Goal: Task Accomplishment & Management: Complete application form

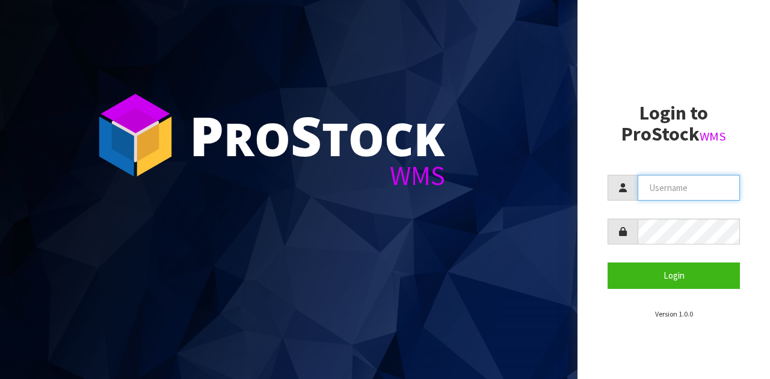
click at [714, 194] on input "text" at bounding box center [688, 188] width 102 height 26
type input "GATOR"
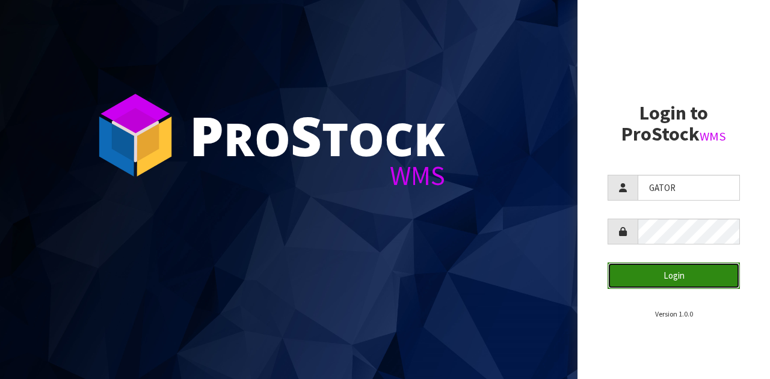
click at [625, 277] on button "Login" at bounding box center [673, 276] width 132 height 26
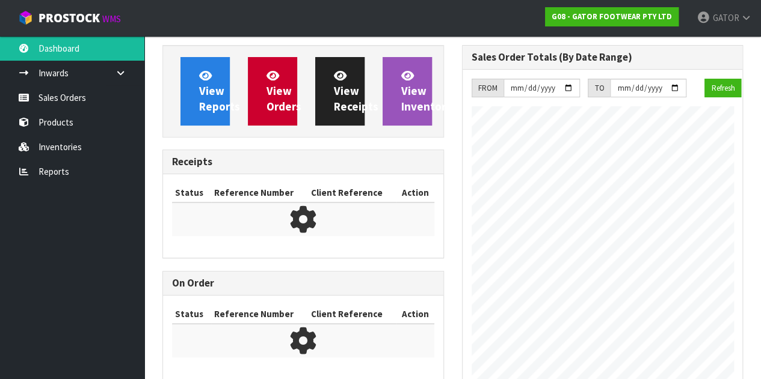
scroll to position [612, 299]
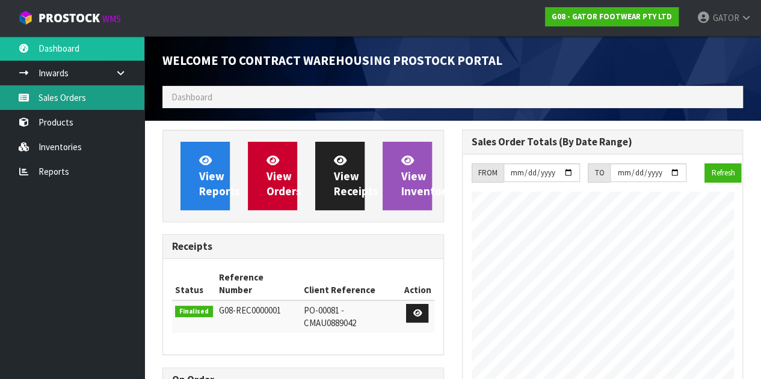
click at [60, 103] on link "Sales Orders" at bounding box center [72, 97] width 144 height 25
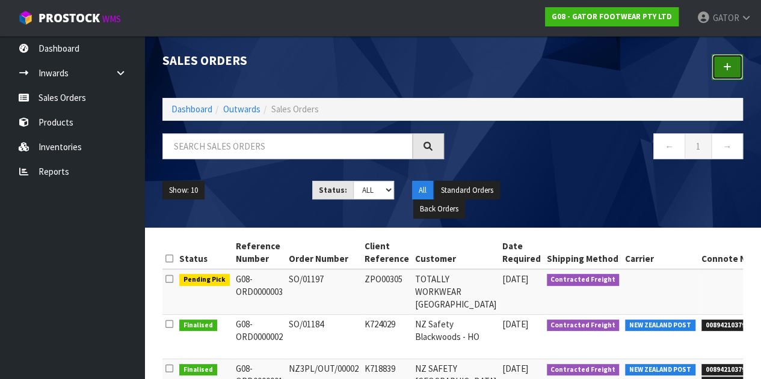
click at [730, 69] on icon at bounding box center [727, 67] width 8 height 9
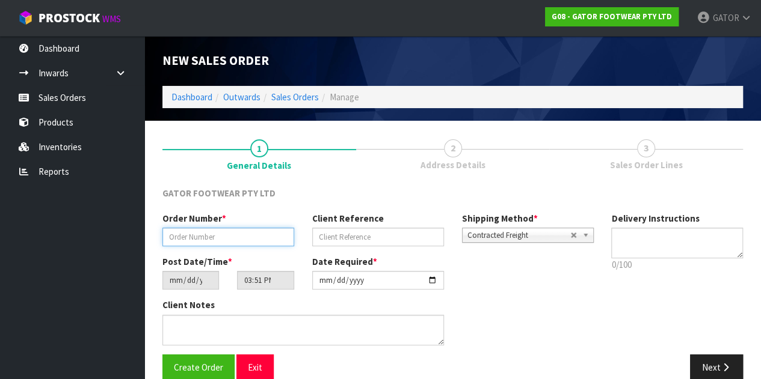
click at [222, 235] on input "text" at bounding box center [228, 237] width 132 height 19
paste input "SO/01199"
type input "SO/01199"
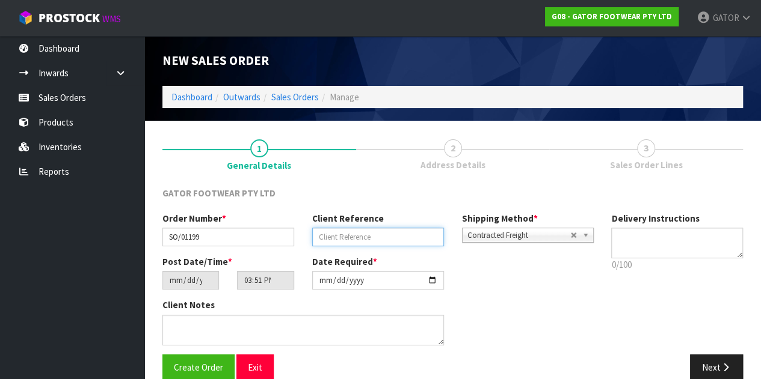
click at [378, 242] on input "text" at bounding box center [378, 237] width 132 height 19
paste input "4867"
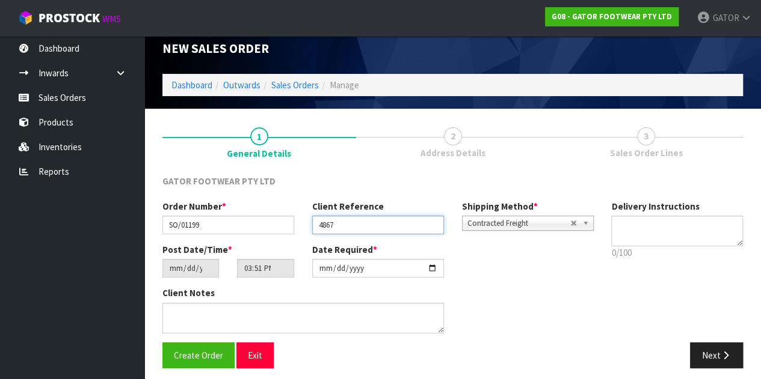
scroll to position [18, 0]
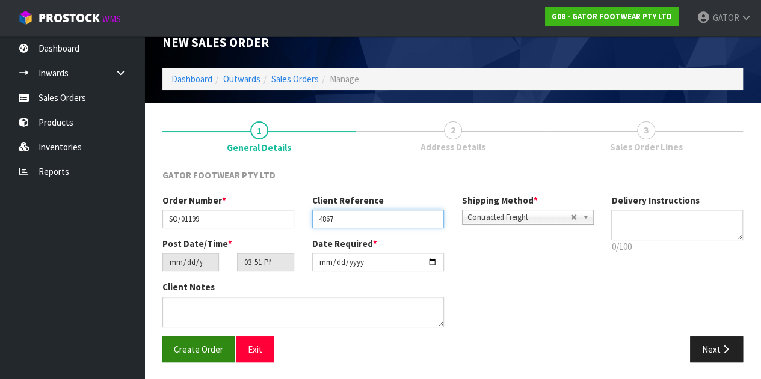
type input "4867"
click at [180, 357] on button "Create Order" at bounding box center [198, 350] width 72 height 26
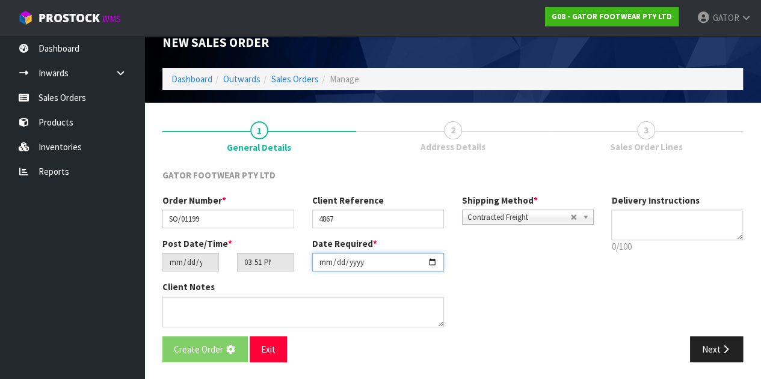
click at [432, 263] on input "[DATE]" at bounding box center [378, 262] width 132 height 19
type input "[DATE]"
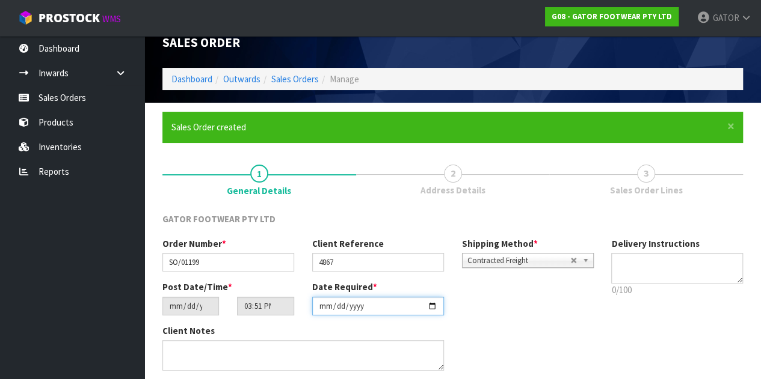
scroll to position [0, 0]
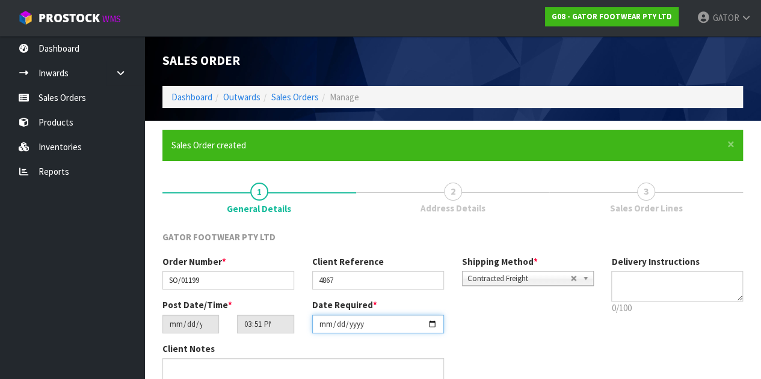
type input "19:51:00.000"
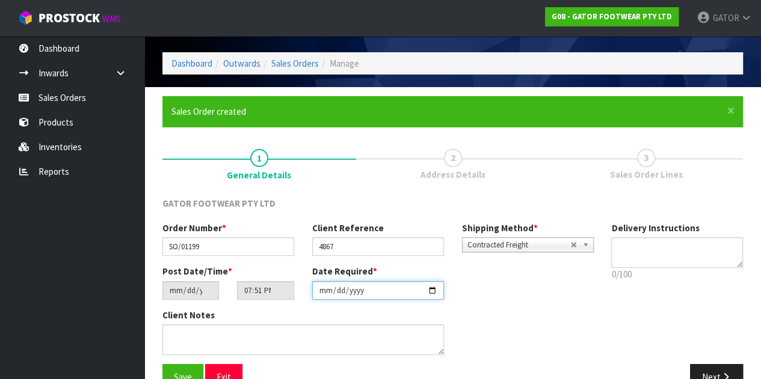
scroll to position [62, 0]
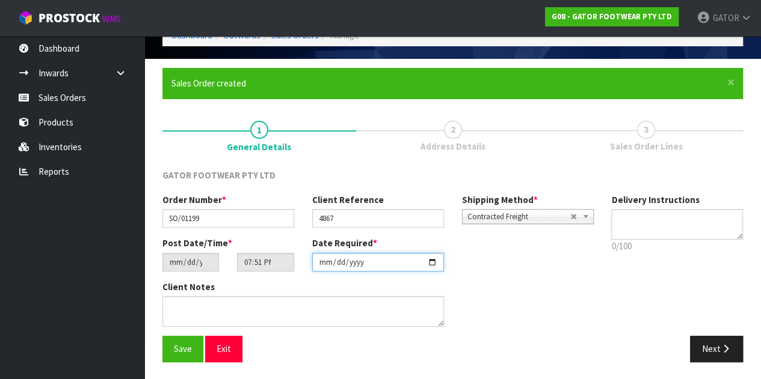
click at [432, 262] on input "[DATE]" at bounding box center [378, 262] width 132 height 19
type input "[DATE]"
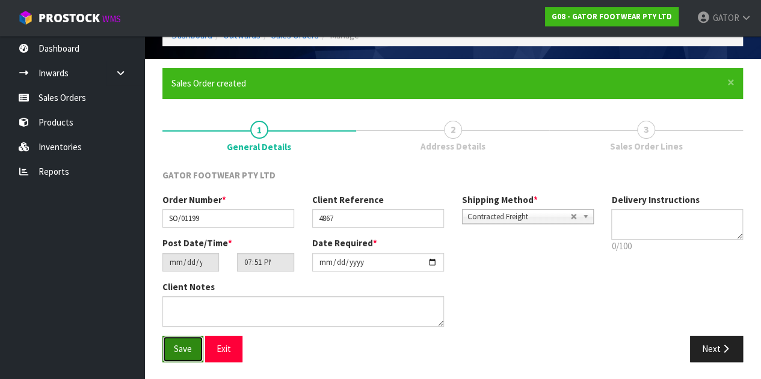
click at [197, 345] on button "Save" at bounding box center [182, 349] width 41 height 26
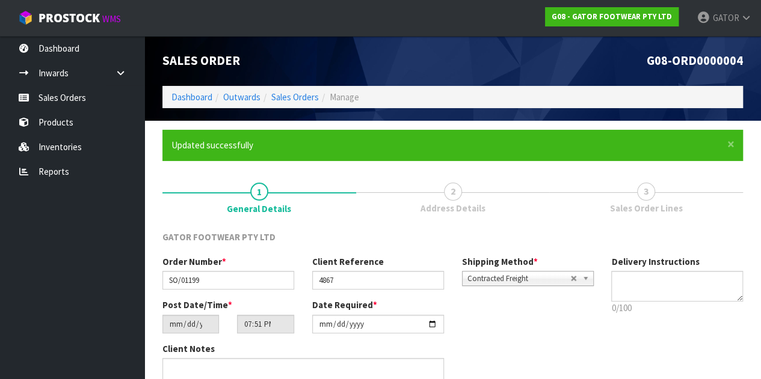
type input "23:51:00.000"
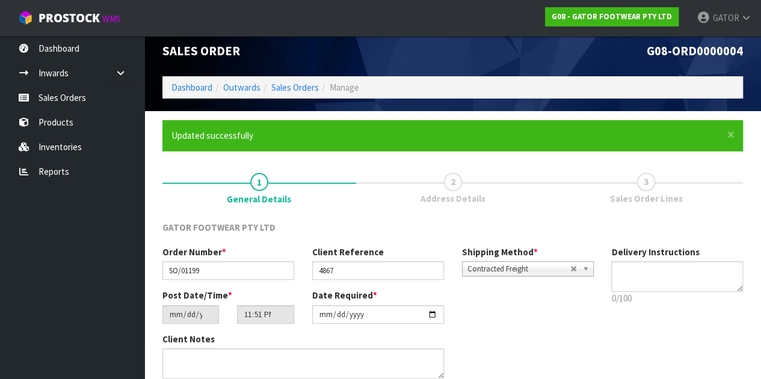
scroll to position [62, 0]
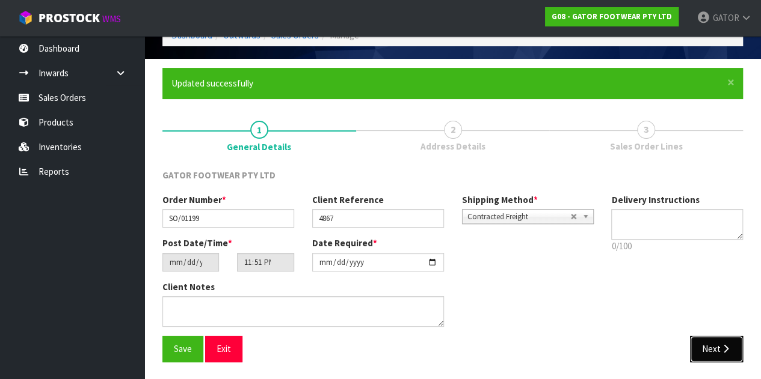
click at [709, 348] on button "Next" at bounding box center [716, 349] width 53 height 26
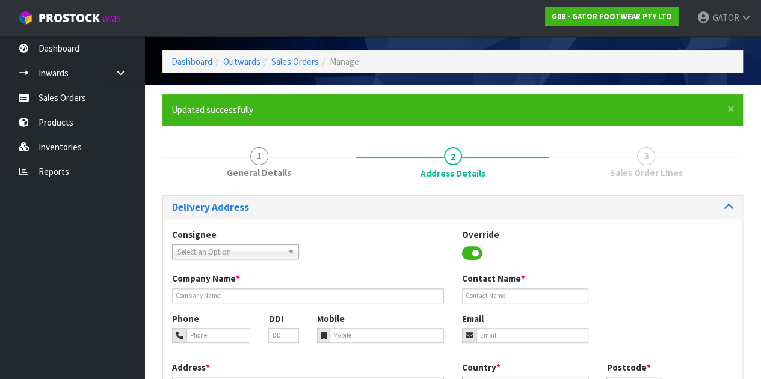
scroll to position [60, 0]
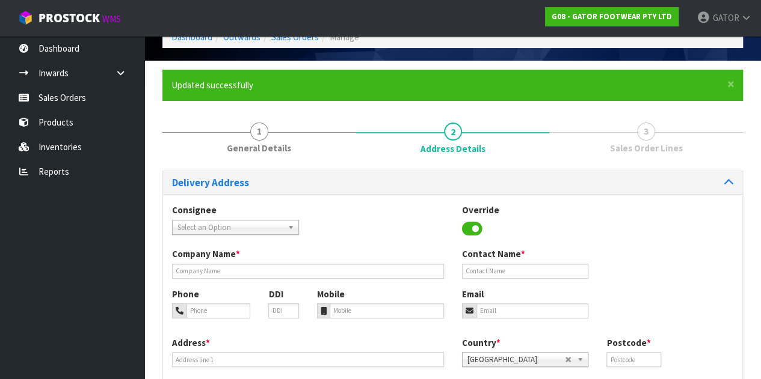
click at [251, 235] on div "Consignee 000001.BAY MECHANICS - BAY MECHANICS 000001A - BRAKE & TRANSMISSION N…" at bounding box center [452, 226] width 579 height 44
click at [254, 231] on span "Select an Option" at bounding box center [229, 228] width 105 height 14
type input "t"
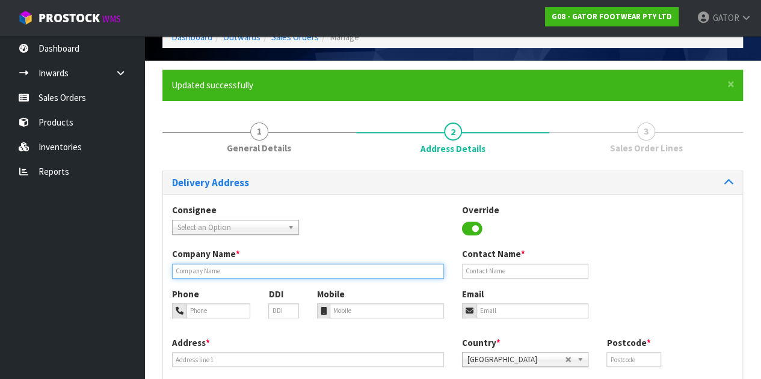
click at [210, 272] on input "text" at bounding box center [308, 271] width 272 height 15
paste input "TRADESTAFF"
type input "TRADESTAFF"
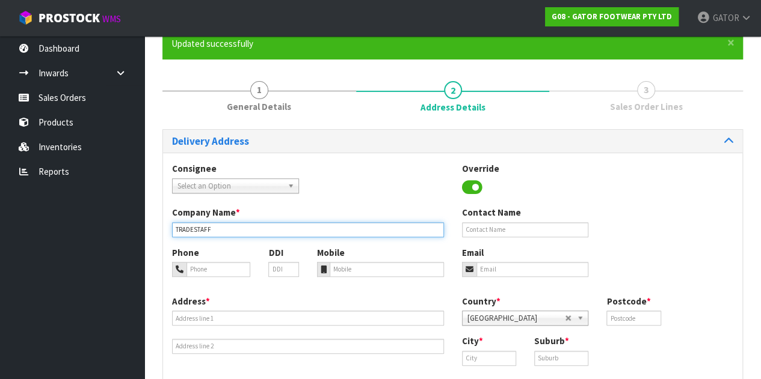
scroll to position [120, 0]
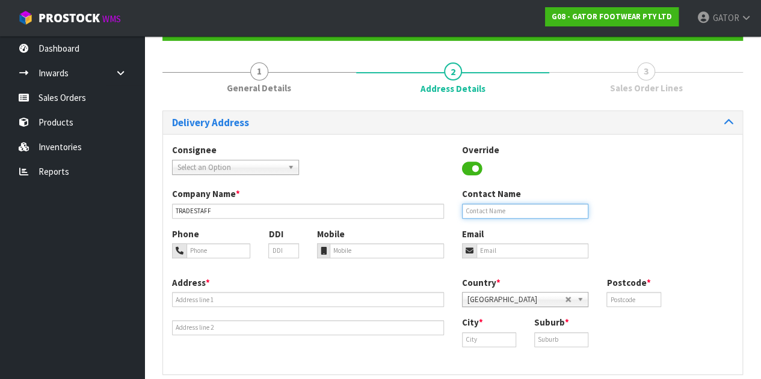
click at [494, 214] on input "text" at bounding box center [525, 211] width 127 height 15
type input "[PERSON_NAME]"
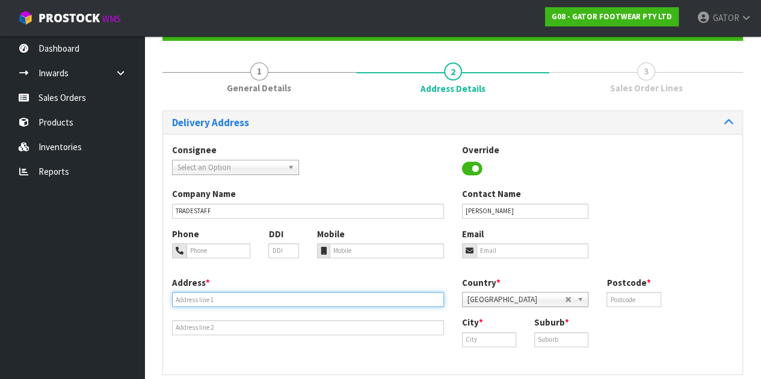
click at [206, 299] on input "text" at bounding box center [308, 299] width 272 height 15
paste input "[STREET_ADDRESS]"
type input "[STREET_ADDRESS]"
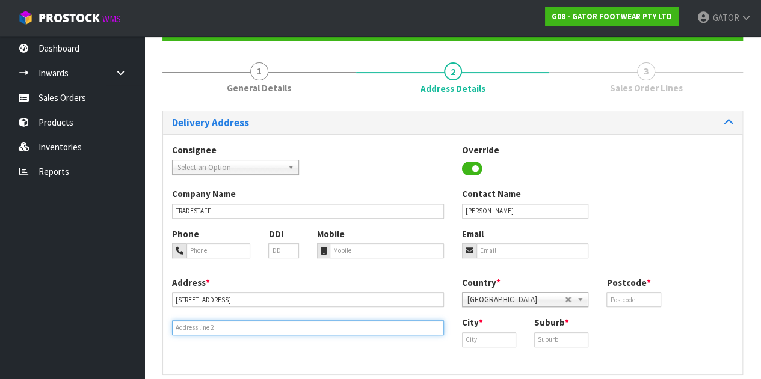
click at [259, 330] on input "text" at bounding box center [308, 327] width 272 height 15
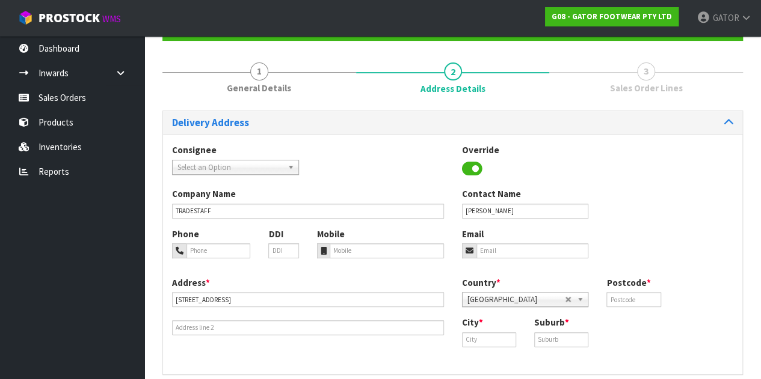
click at [519, 301] on span "[GEOGRAPHIC_DATA]" at bounding box center [516, 300] width 98 height 14
click at [487, 344] on input "text" at bounding box center [489, 339] width 54 height 15
paste input "[GEOGRAPHIC_DATA]"
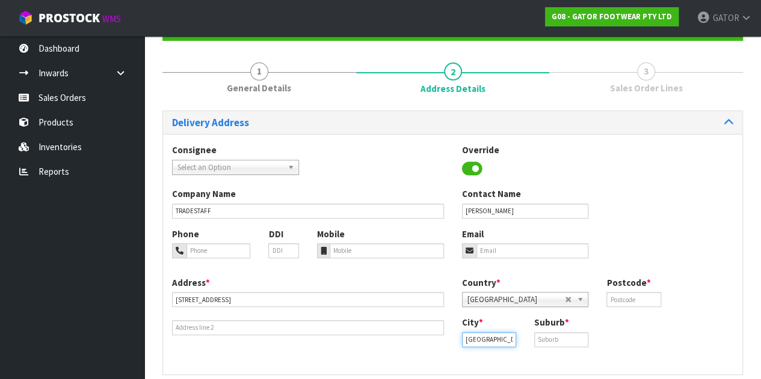
type input "[GEOGRAPHIC_DATA]"
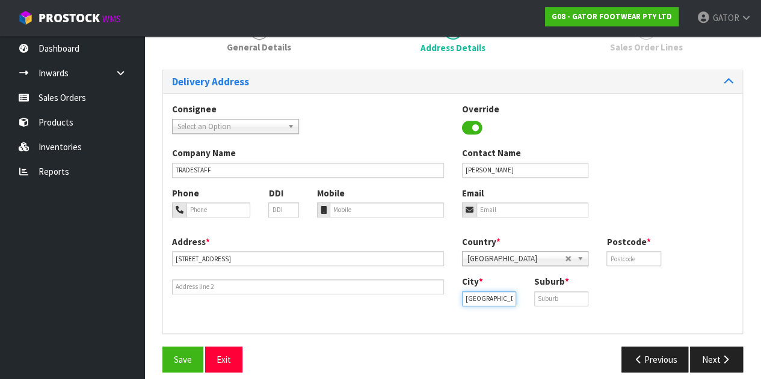
scroll to position [180, 0]
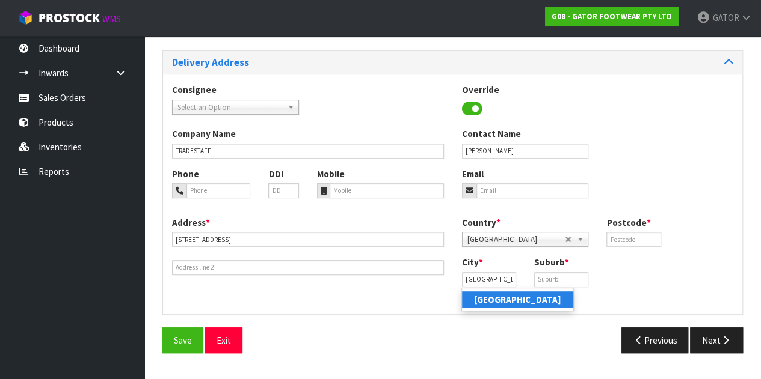
click at [509, 300] on strong "[GEOGRAPHIC_DATA]" at bounding box center [517, 299] width 87 height 11
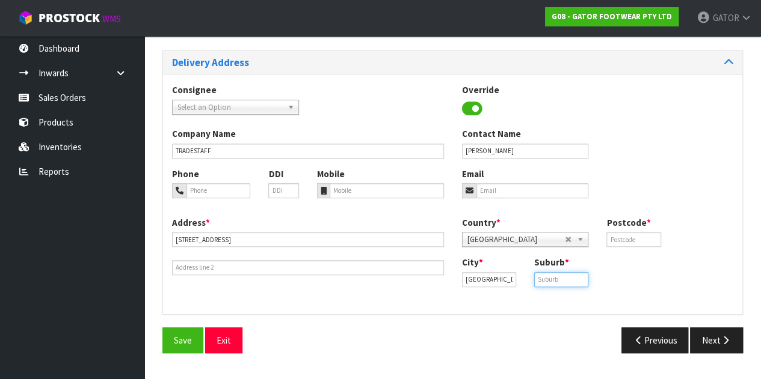
click at [552, 284] on input "text" at bounding box center [561, 279] width 54 height 15
click at [625, 233] on input "text" at bounding box center [633, 239] width 54 height 15
paste input "8011"
type input "8011"
click at [559, 282] on input "text" at bounding box center [561, 279] width 54 height 15
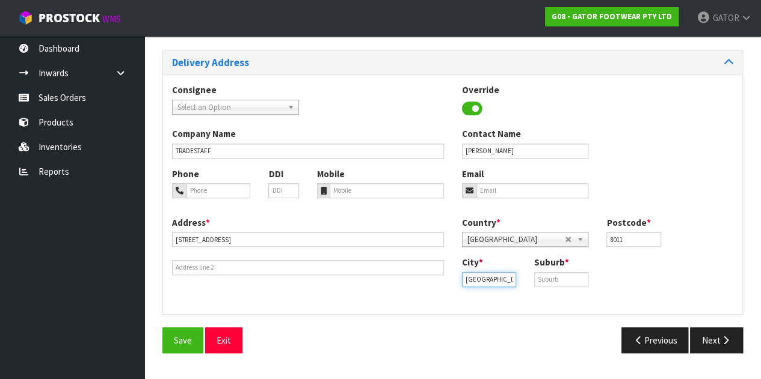
click at [436, 286] on div "Address * [STREET_ADDRESS] Country * [GEOGRAPHIC_DATA] [GEOGRAPHIC_DATA] [GEOGR…" at bounding box center [452, 260] width 579 height 89
click at [554, 281] on input "text" at bounding box center [561, 279] width 54 height 15
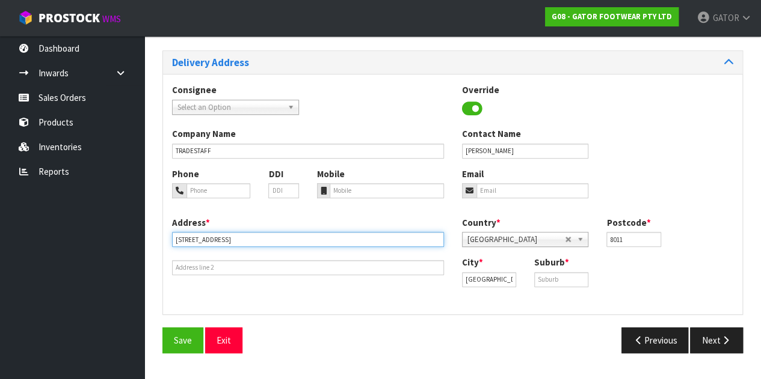
drag, startPoint x: 237, startPoint y: 239, endPoint x: 121, endPoint y: 239, distance: 115.4
click at [124, 199] on body "Toggle navigation ProStock WMS G08 - GATOR FOOTWEAR PTY LTD GATOR Logout Dashbo…" at bounding box center [380, 9] width 761 height 379
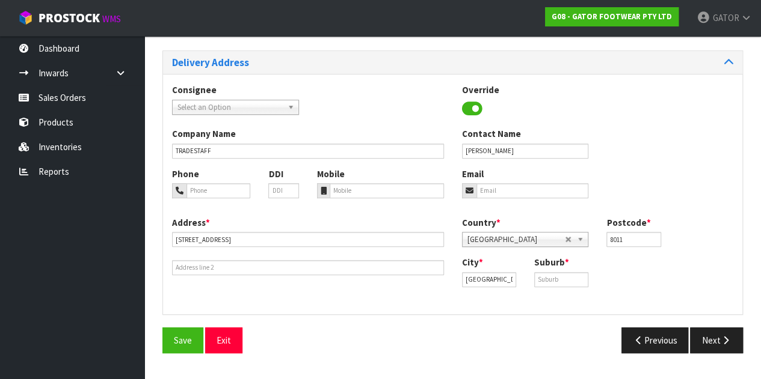
click at [556, 288] on div "City * [GEOGRAPHIC_DATA] Suburb *" at bounding box center [598, 276] width 290 height 40
click at [559, 278] on input "text" at bounding box center [561, 279] width 54 height 15
type input "[GEOGRAPHIC_DATA]"
click at [176, 343] on span "Save" at bounding box center [183, 340] width 18 height 11
click at [727, 340] on icon "button" at bounding box center [725, 340] width 11 height 9
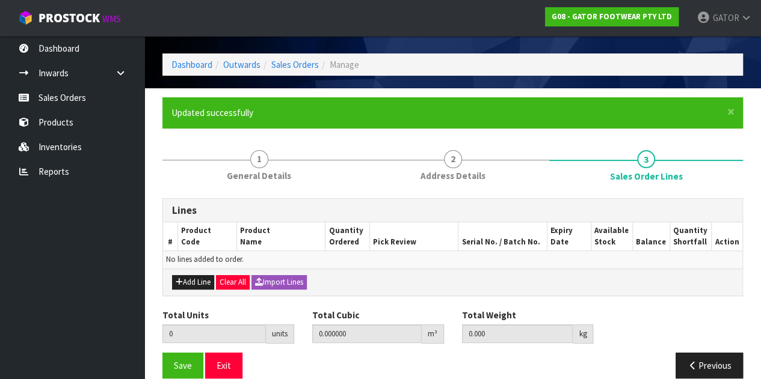
scroll to position [47, 0]
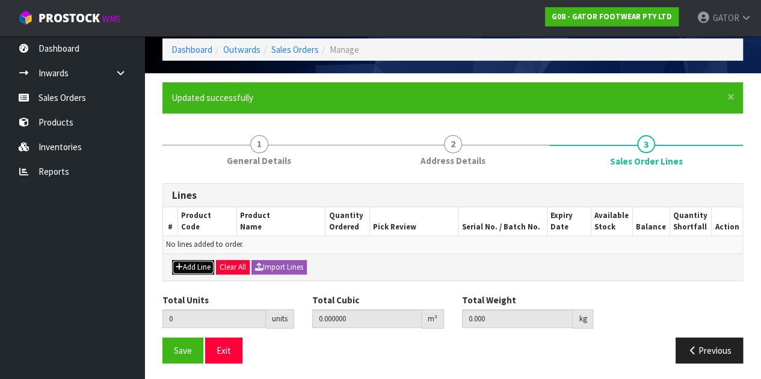
click at [189, 263] on button "Add Line" at bounding box center [193, 267] width 42 height 14
type input "0"
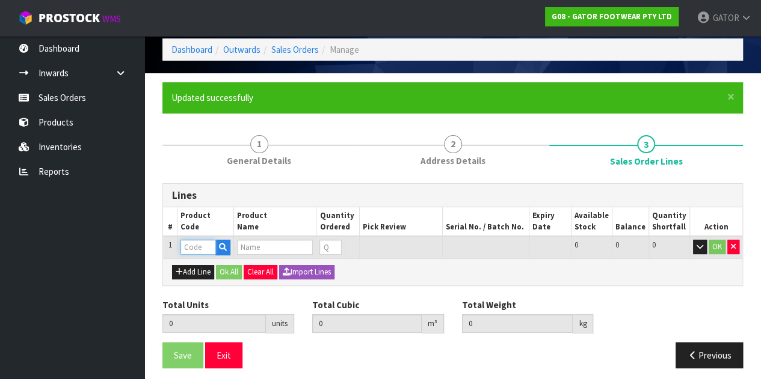
click at [196, 251] on input "text" at bounding box center [197, 247] width 35 height 15
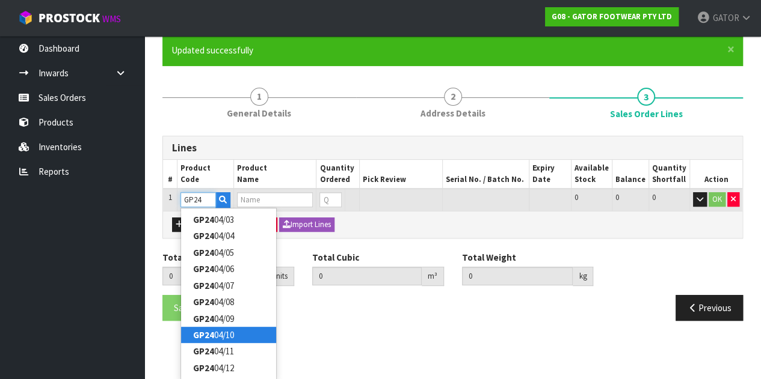
type input "GP24"
click at [218, 333] on link "GP24 04/10" at bounding box center [228, 335] width 95 height 16
type input "GP2404/10"
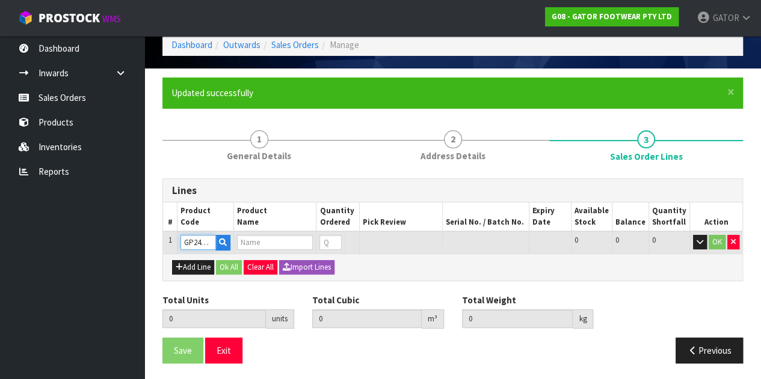
type input "0.000000"
type input "0.000"
type input "GATOR POLAR SAFETY BOOT SIZE: 10 ([GEOGRAPHIC_DATA]/AU)/44"
type input "0"
type input "1"
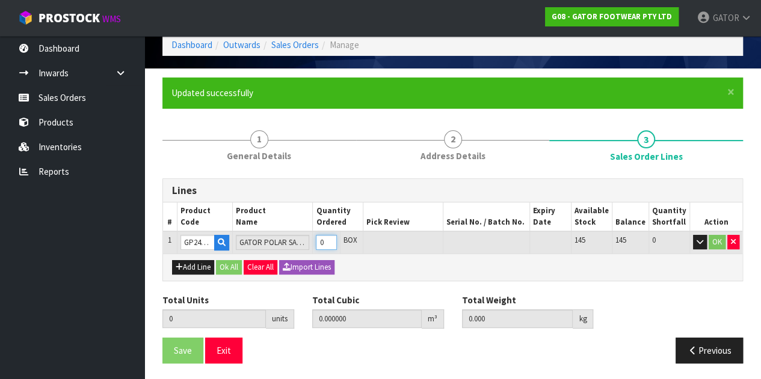
type input "0.018759"
type input "2.25"
type input "1"
click at [334, 240] on input "1" at bounding box center [326, 242] width 21 height 15
type input "2"
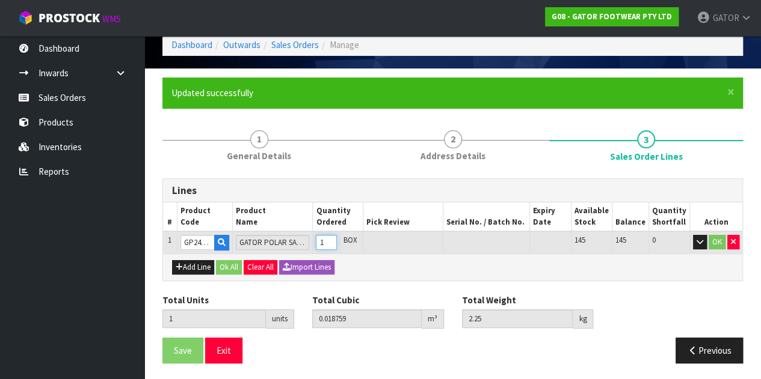
type input "0.037518"
type input "4.5"
type input "2"
click at [334, 240] on input "2" at bounding box center [326, 242] width 21 height 15
click at [721, 241] on button "OK" at bounding box center [716, 242] width 17 height 14
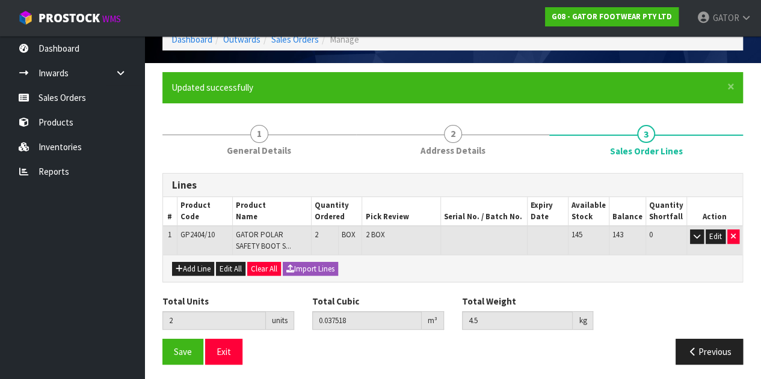
scroll to position [60, 0]
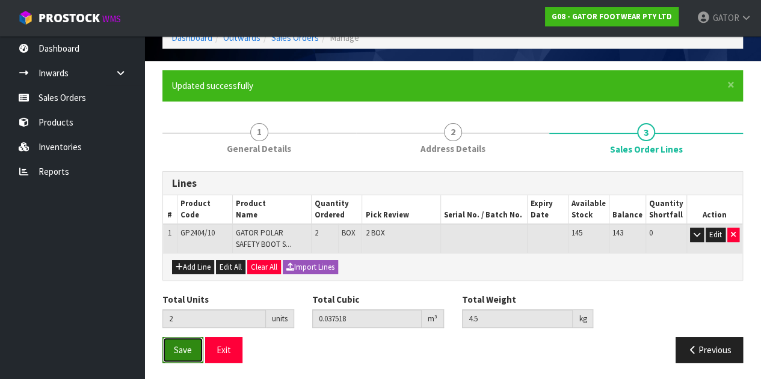
click at [190, 342] on button "Save" at bounding box center [182, 350] width 41 height 26
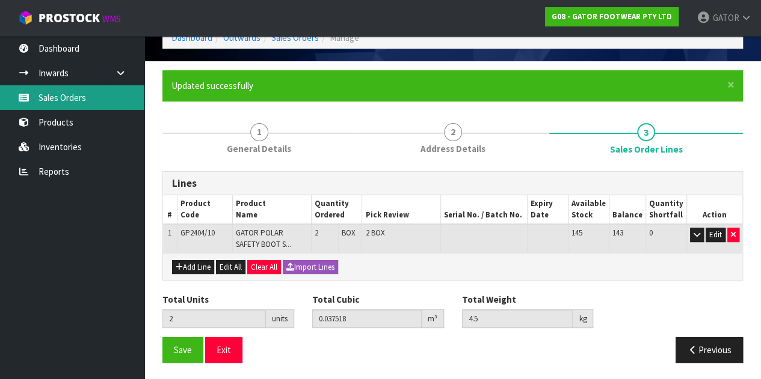
click at [87, 96] on link "Sales Orders" at bounding box center [72, 97] width 144 height 25
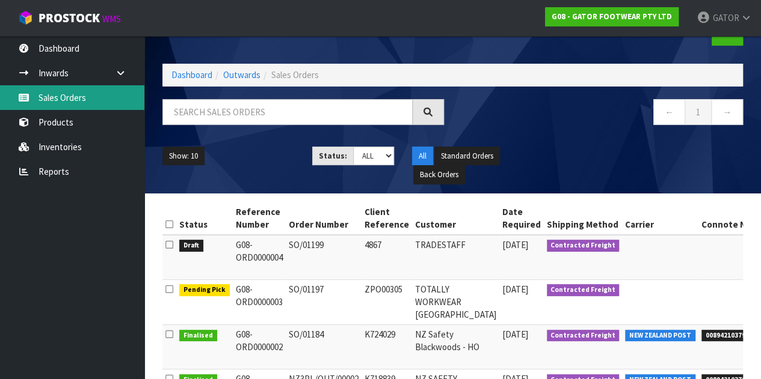
scroll to position [60, 0]
